Goal: Information Seeking & Learning: Learn about a topic

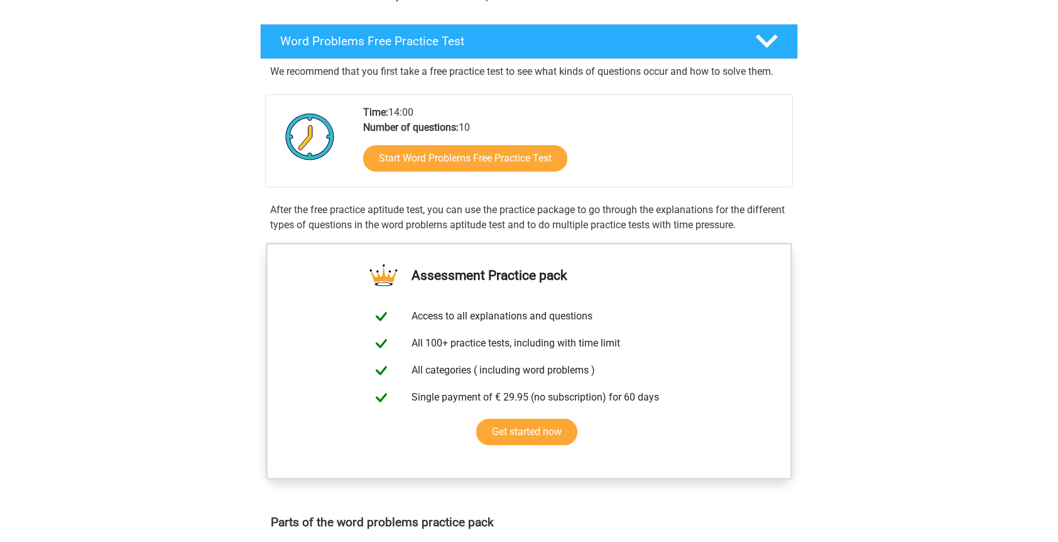
scroll to position [189, 0]
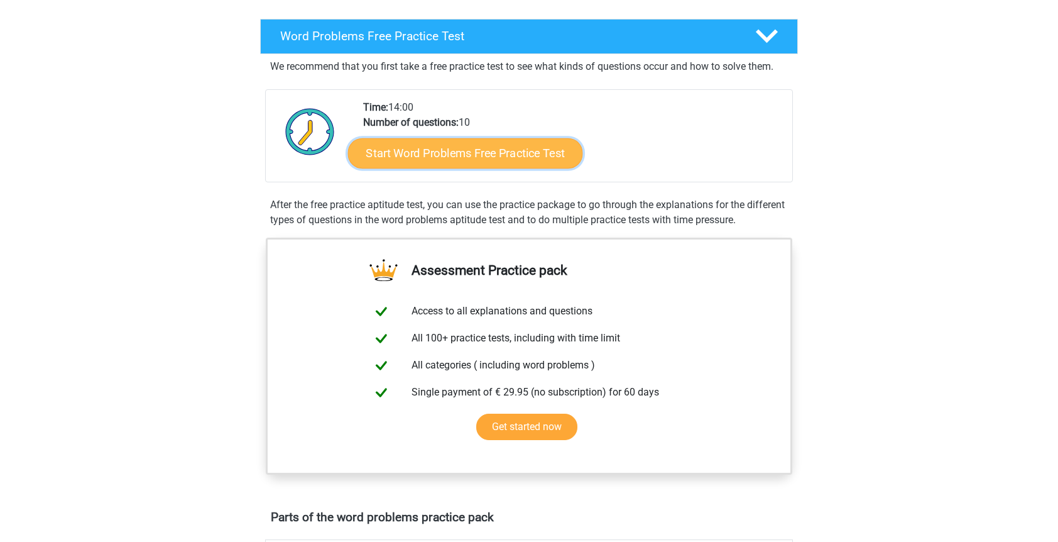
click at [474, 162] on link "Start Word Problems Free Practice Test" at bounding box center [465, 153] width 235 height 30
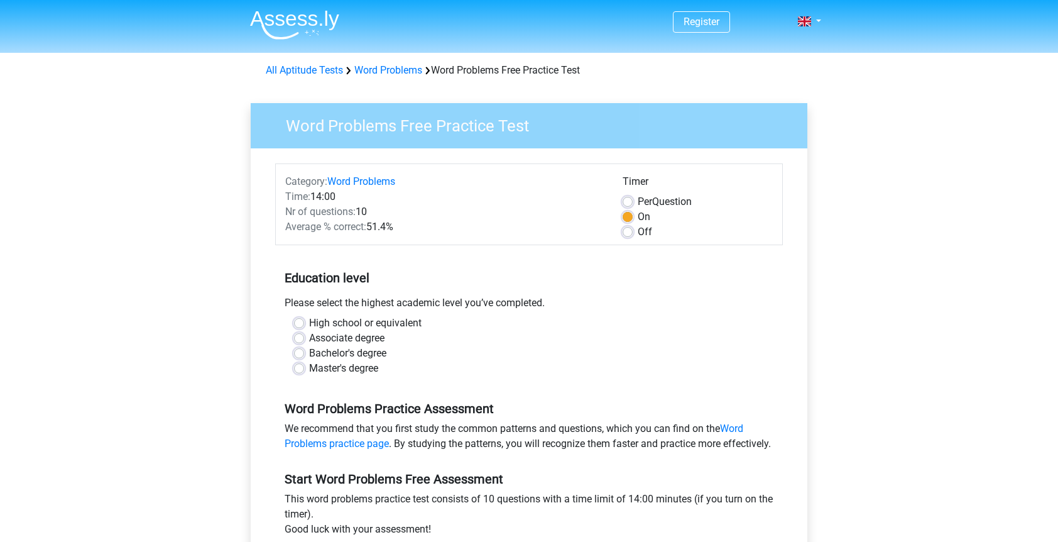
click at [309, 368] on label "Master's degree" at bounding box center [343, 368] width 69 height 15
click at [299, 368] on input "Master's degree" at bounding box center [299, 367] width 10 height 13
radio input "true"
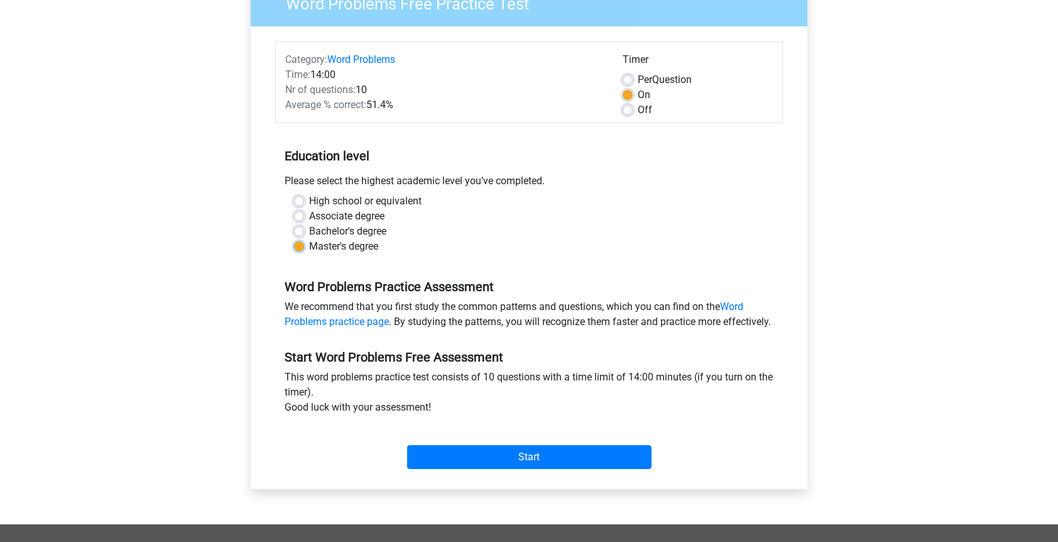
scroll to position [126, 0]
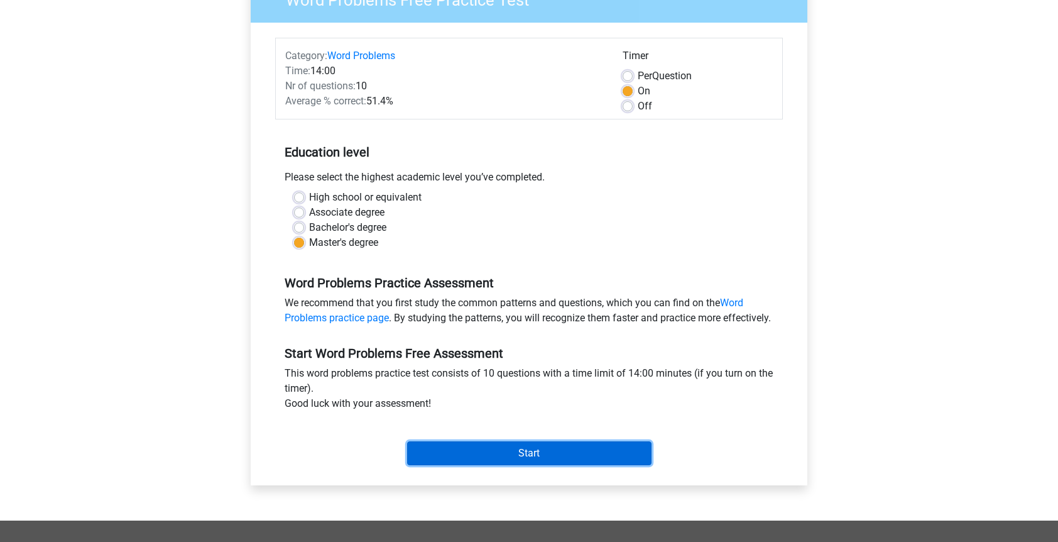
click at [494, 454] on input "Start" at bounding box center [529, 453] width 244 height 24
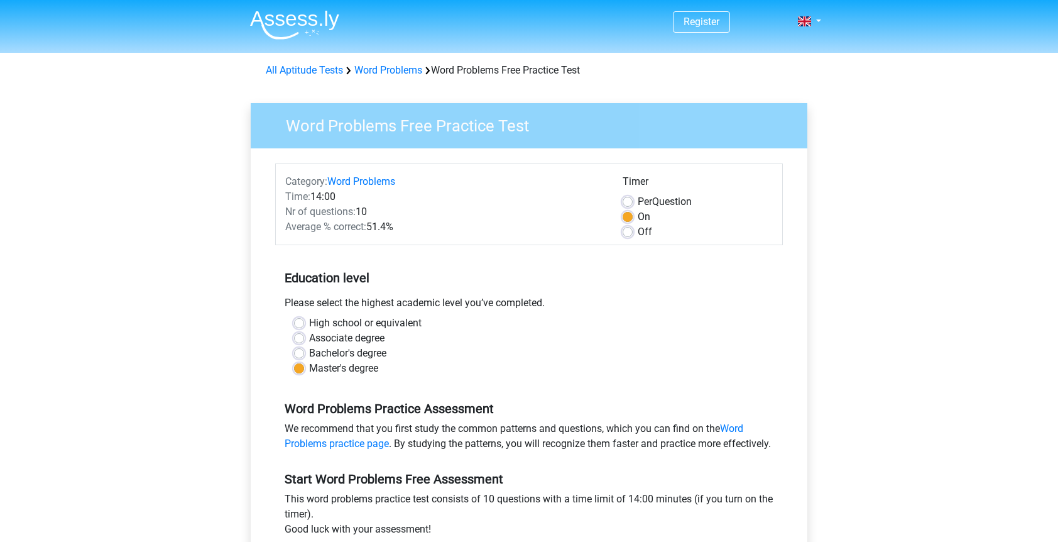
scroll to position [121, 0]
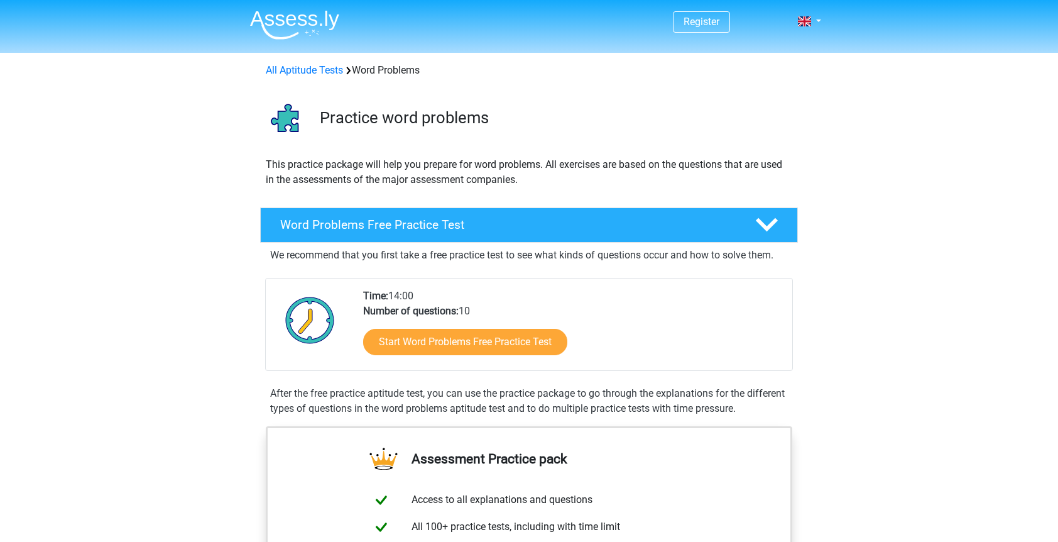
scroll to position [189, 0]
